Goal: Task Accomplishment & Management: Manage account settings

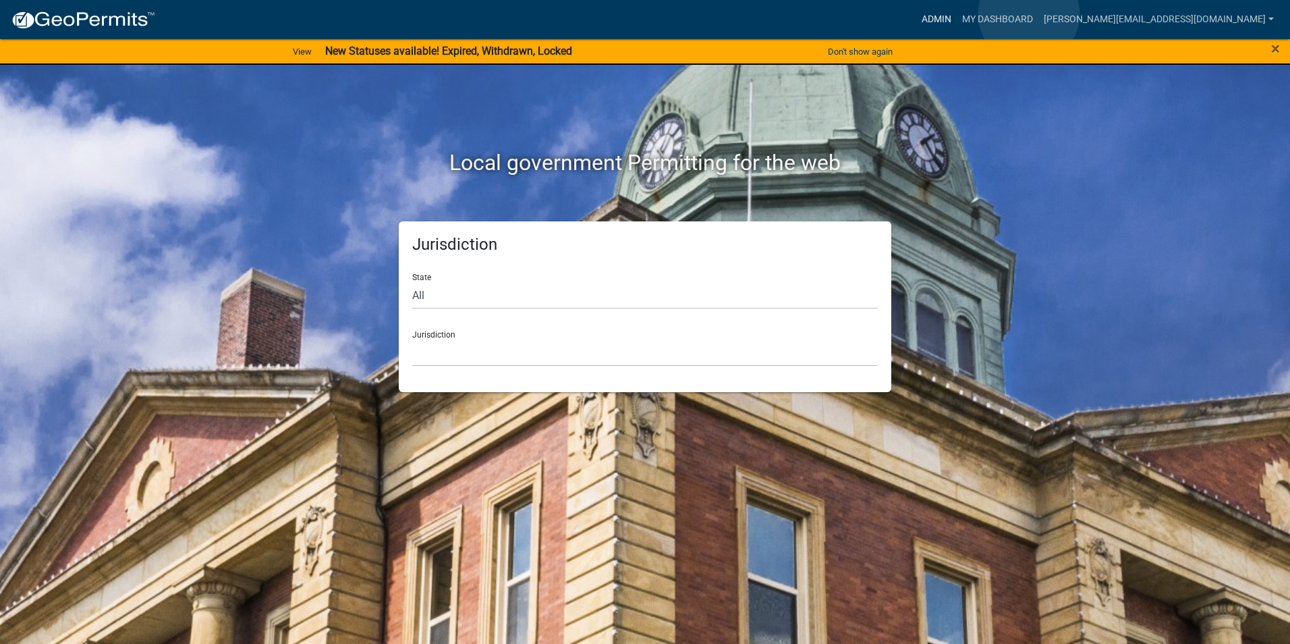
click at [957, 14] on link "Admin" at bounding box center [937, 20] width 40 height 26
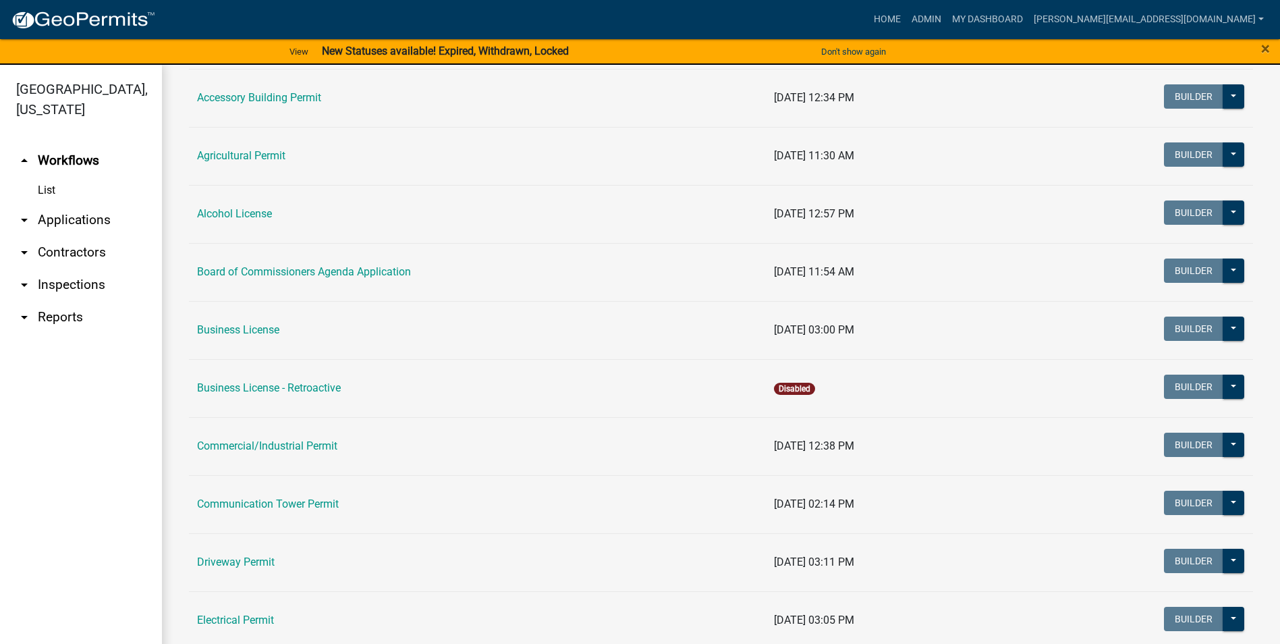
scroll to position [135, 0]
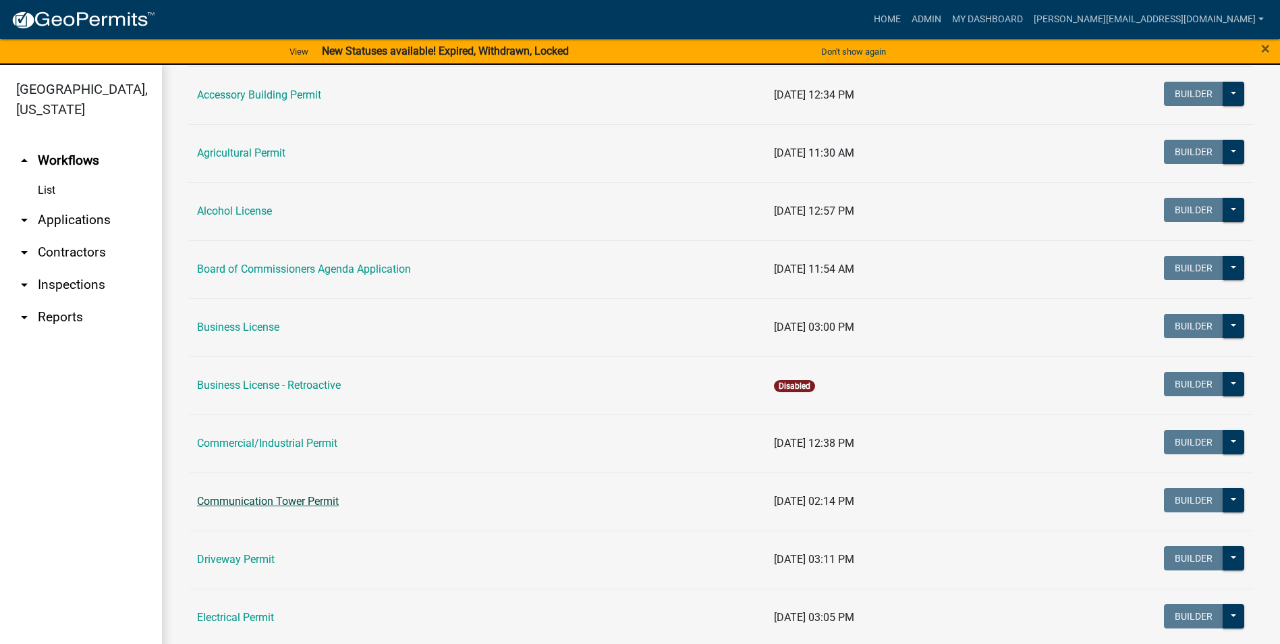
click at [290, 504] on link "Communication Tower Permit" at bounding box center [268, 501] width 142 height 13
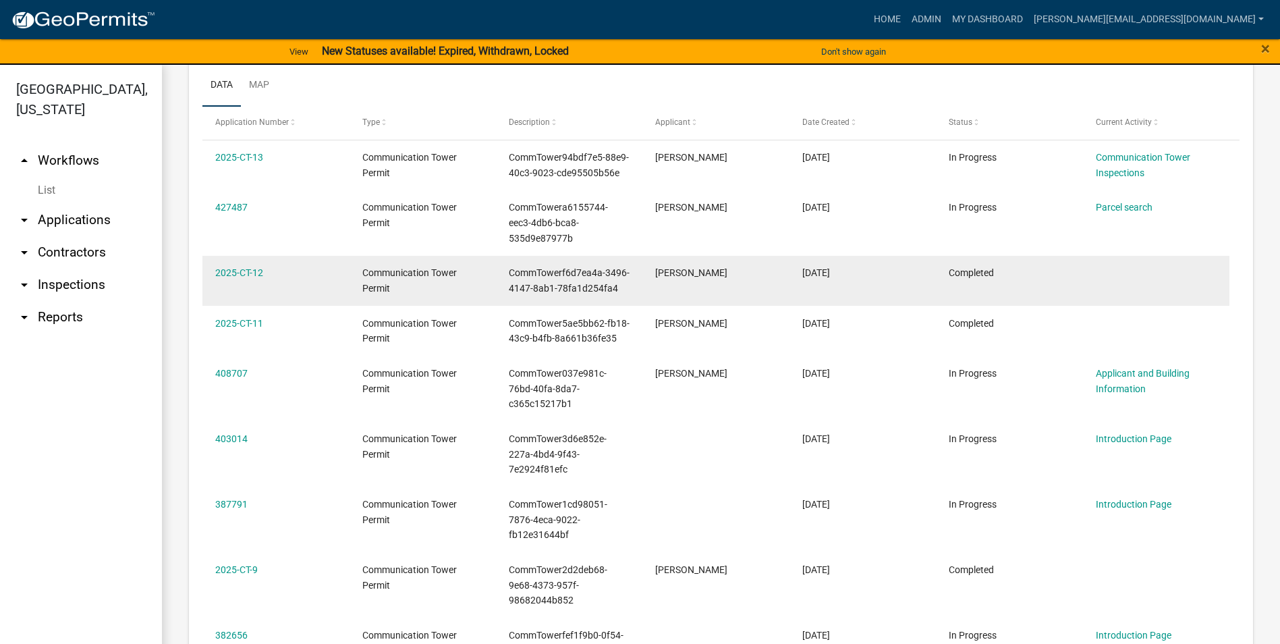
scroll to position [540, 0]
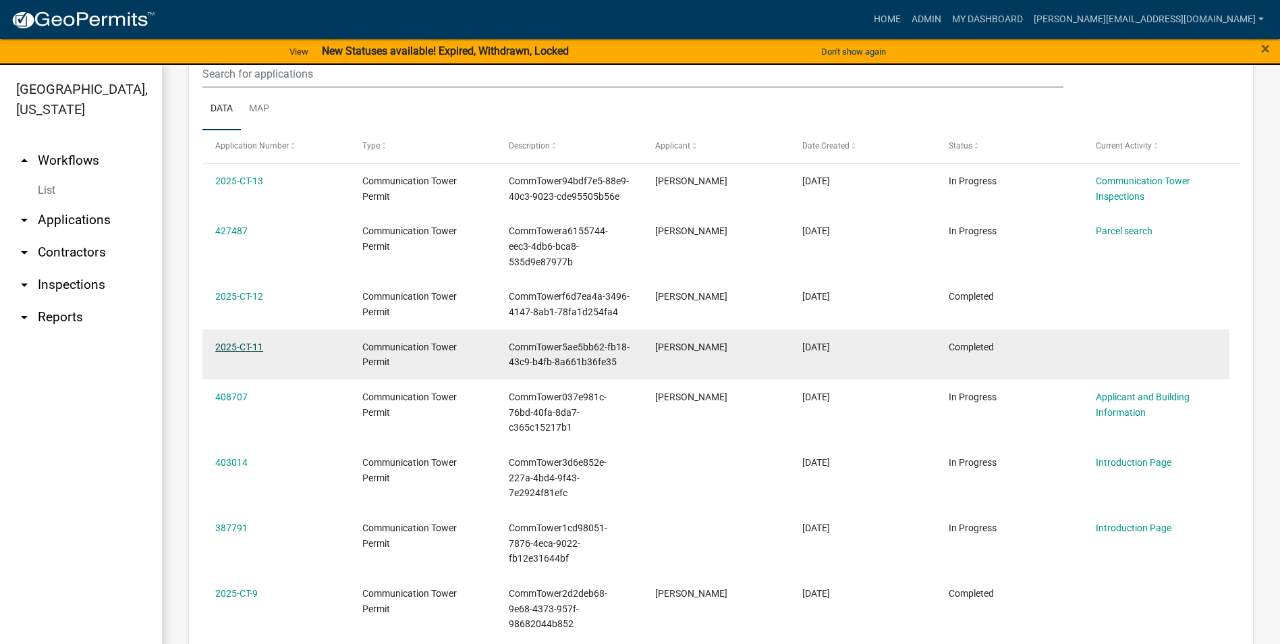
click at [244, 350] on link "2025-CT-11" at bounding box center [239, 347] width 48 height 11
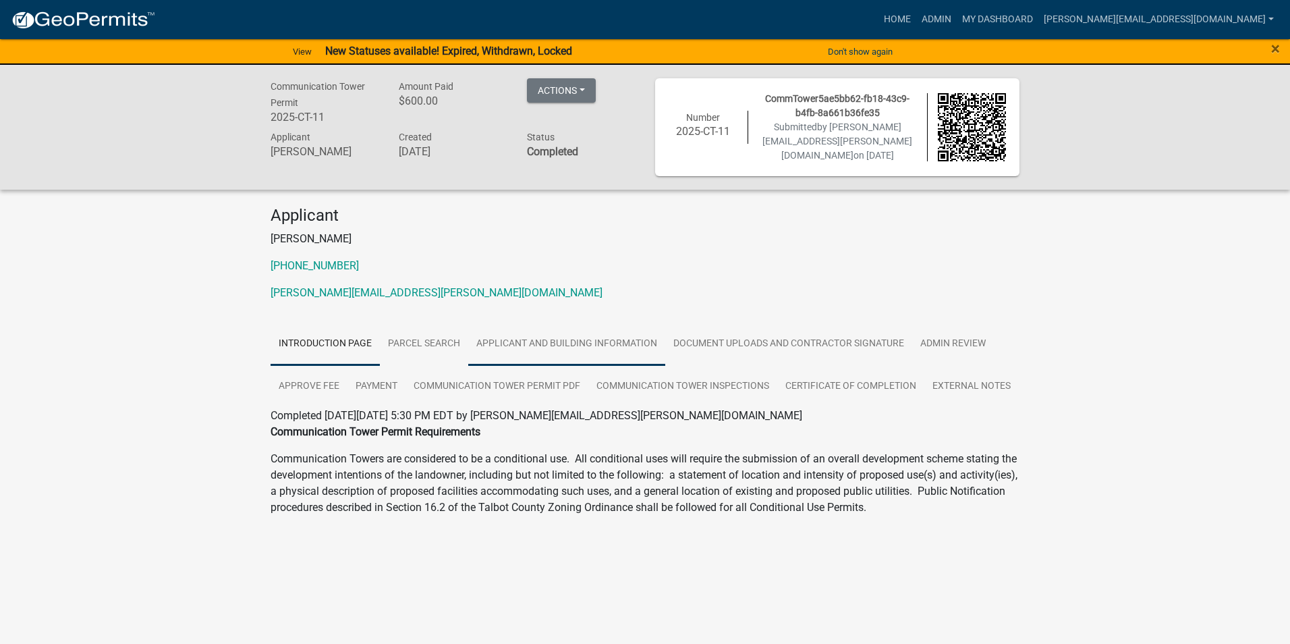
click at [552, 342] on link "Applicant and Building Information" at bounding box center [566, 344] width 197 height 43
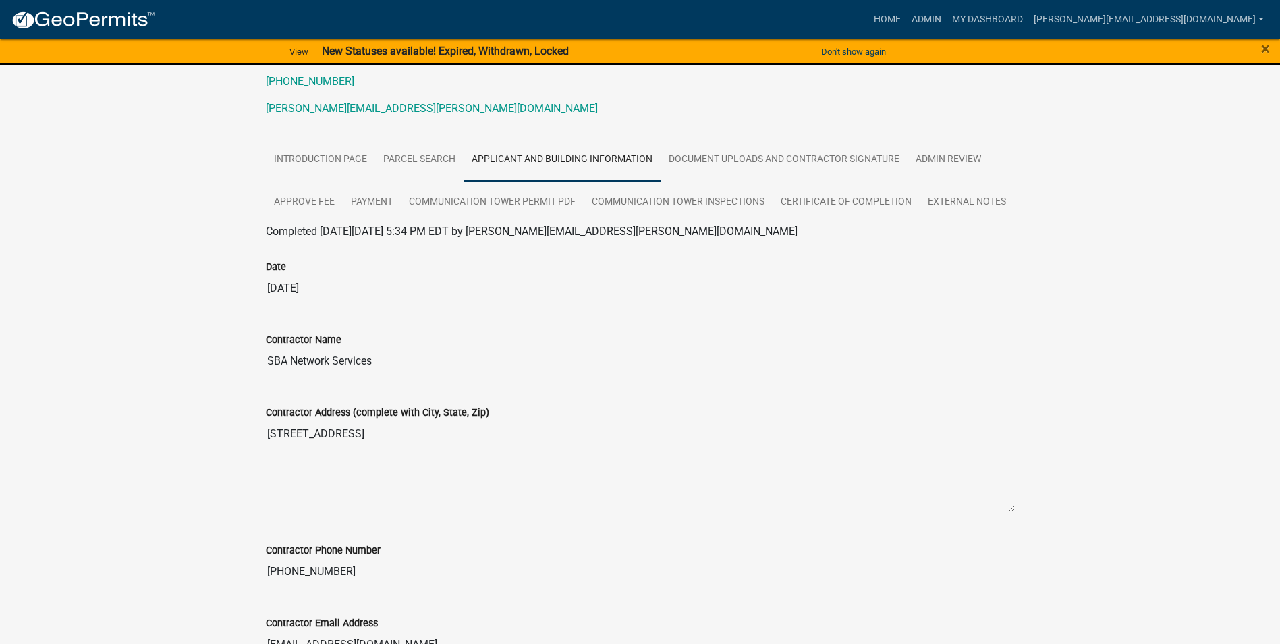
scroll to position [202, 0]
